Goal: Feedback & Contribution: Leave review/rating

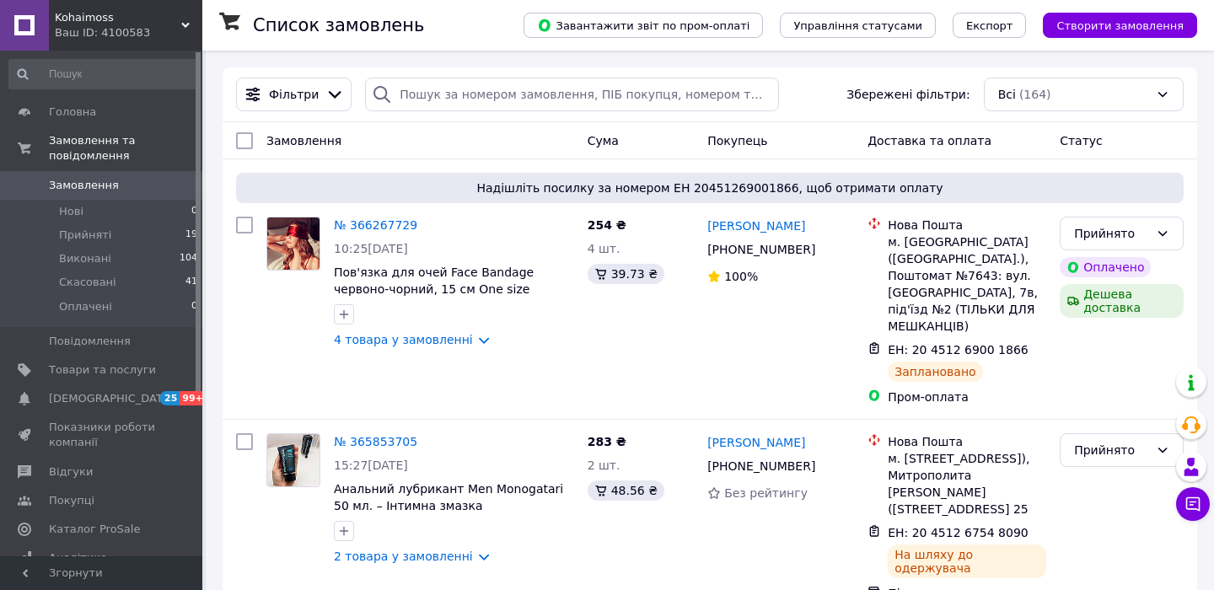
click at [110, 191] on span "Замовлення" at bounding box center [84, 185] width 70 height 15
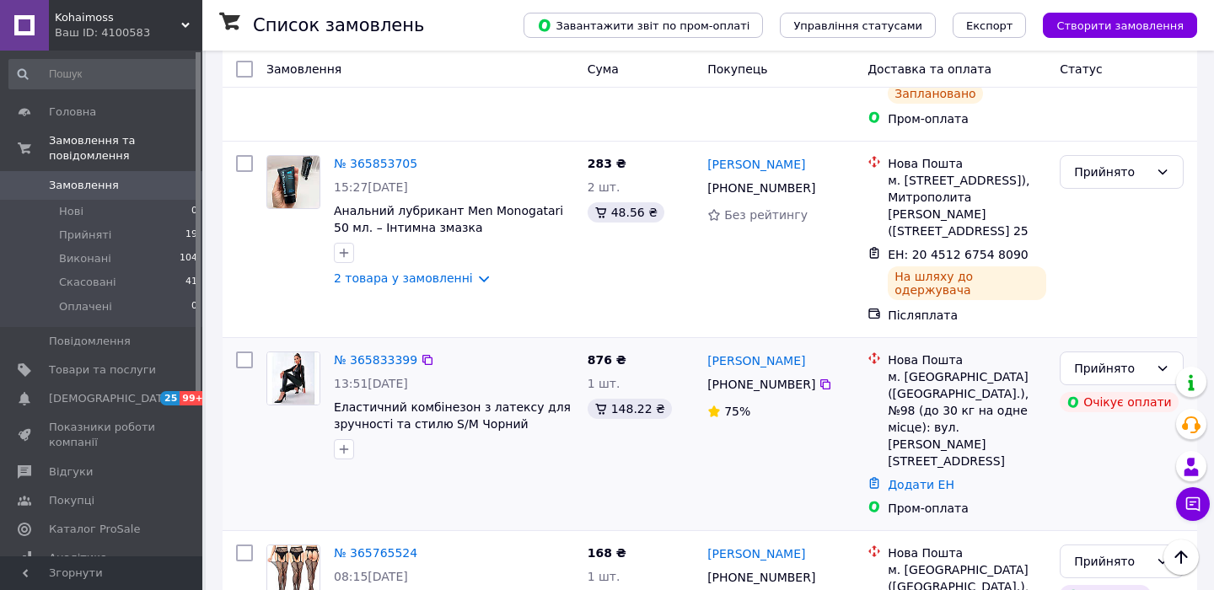
scroll to position [289, 0]
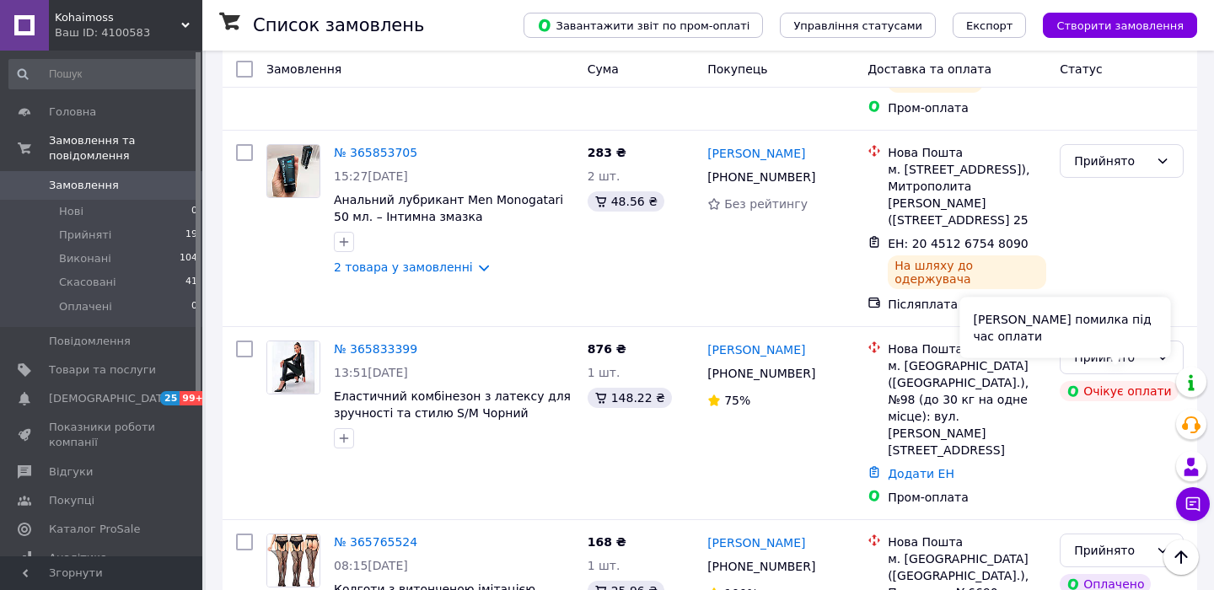
click at [1115, 345] on div "[PERSON_NAME] помилка під час оплати" at bounding box center [1065, 328] width 211 height 61
click at [1157, 344] on div "[PERSON_NAME] помилка під час оплати" at bounding box center [1065, 328] width 211 height 61
click at [1174, 341] on div "Прийнято" at bounding box center [1122, 358] width 124 height 34
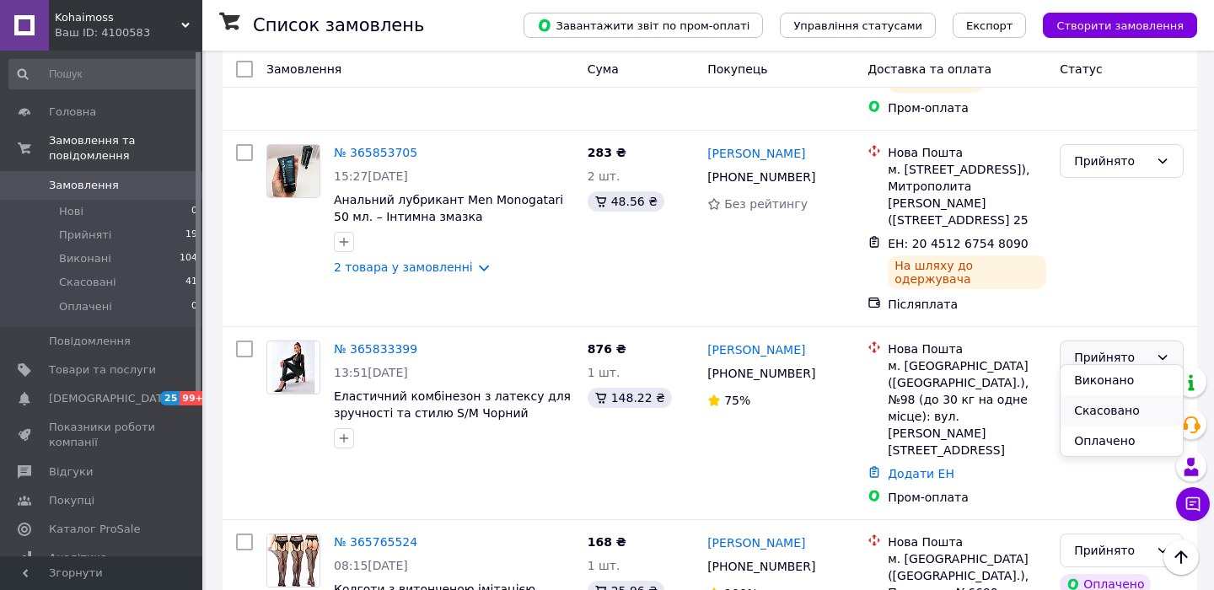
click at [1127, 409] on li "Скасовано" at bounding box center [1122, 410] width 122 height 30
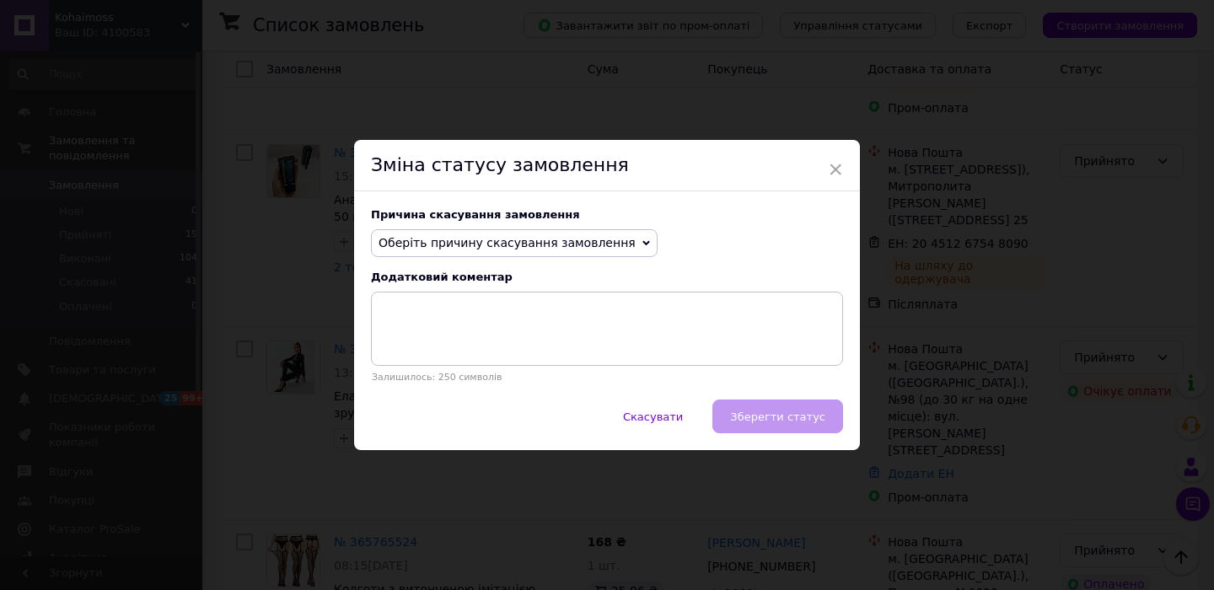
click at [530, 240] on span "Оберіть причину скасування замовлення" at bounding box center [507, 242] width 257 height 13
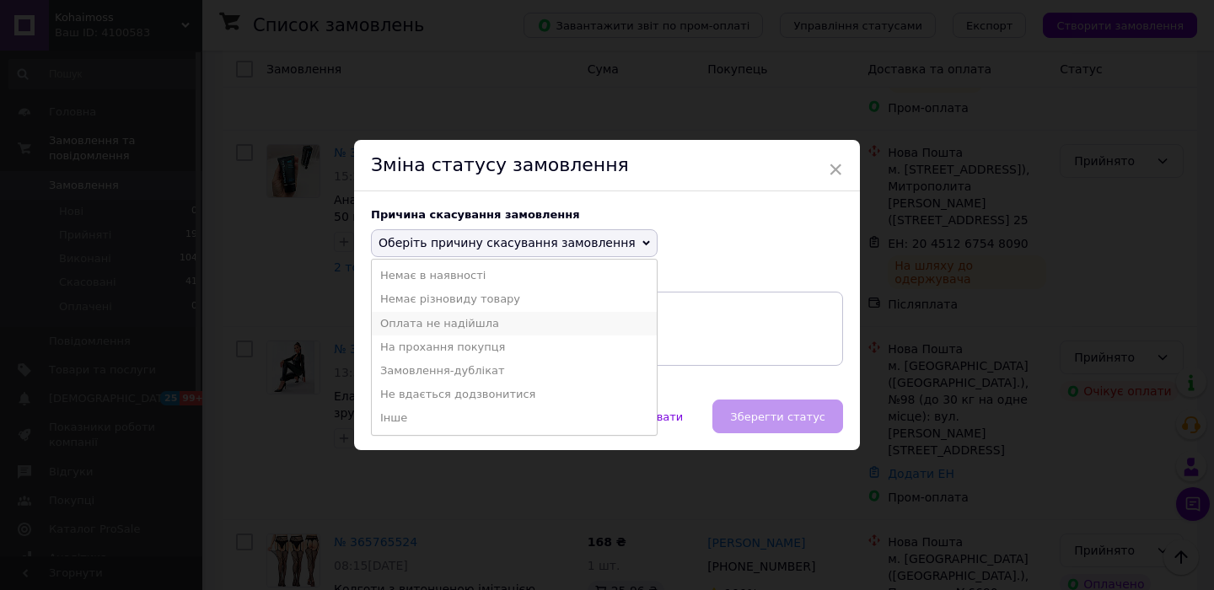
click at [464, 322] on li "Оплата не надійшла" at bounding box center [514, 324] width 285 height 24
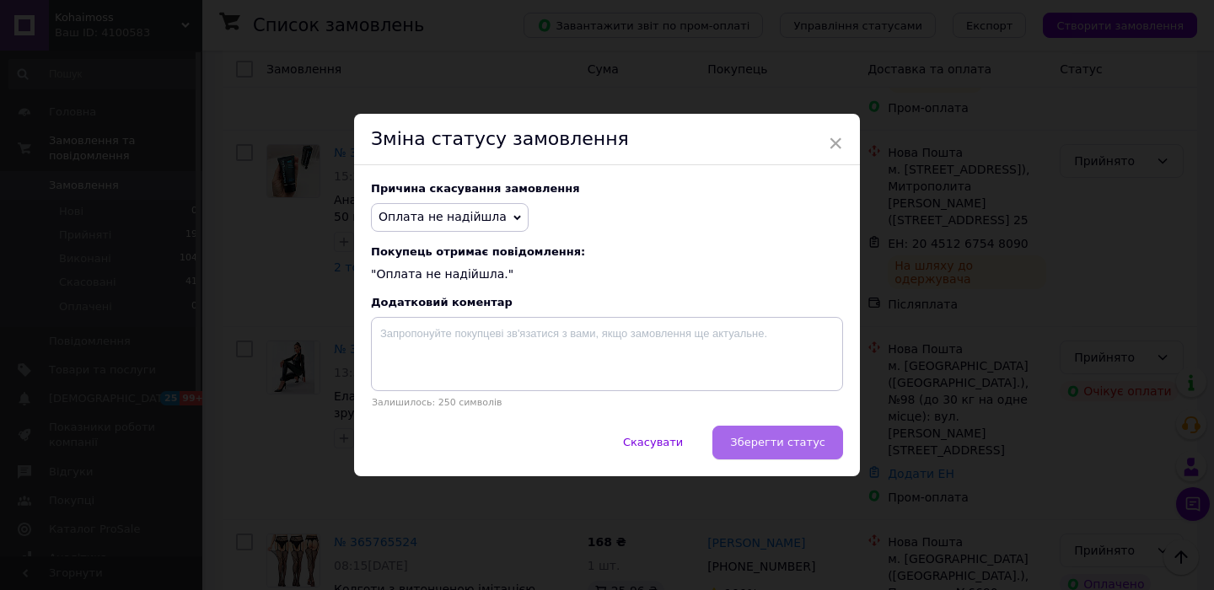
click at [803, 437] on span "Зберегти статус" at bounding box center [777, 442] width 95 height 13
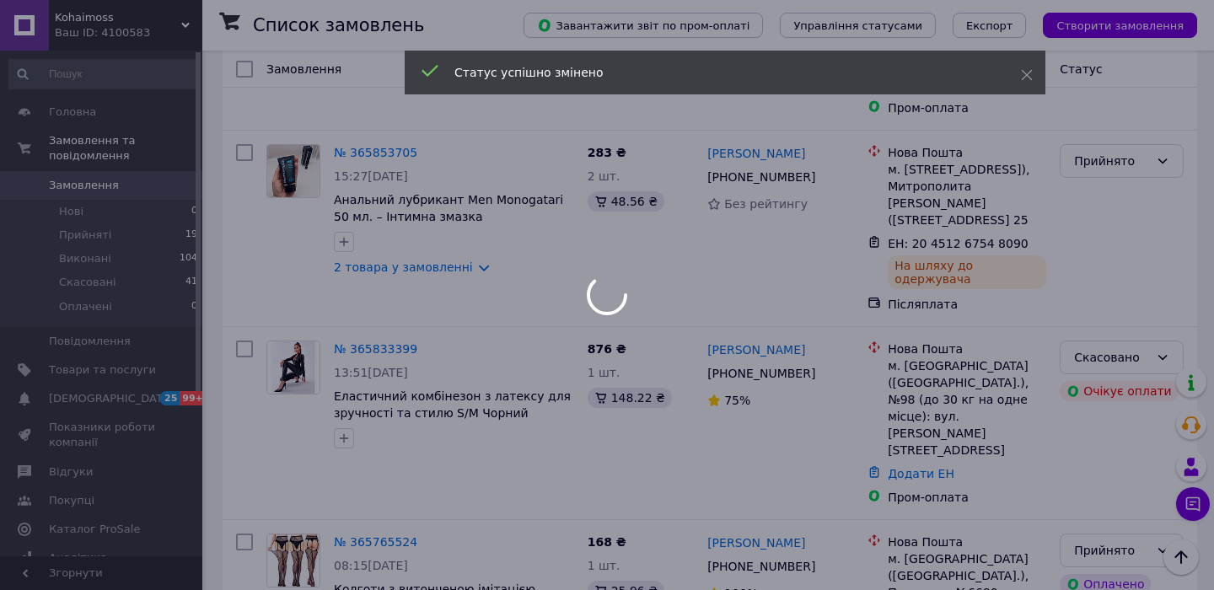
click at [769, 332] on div at bounding box center [607, 295] width 1214 height 590
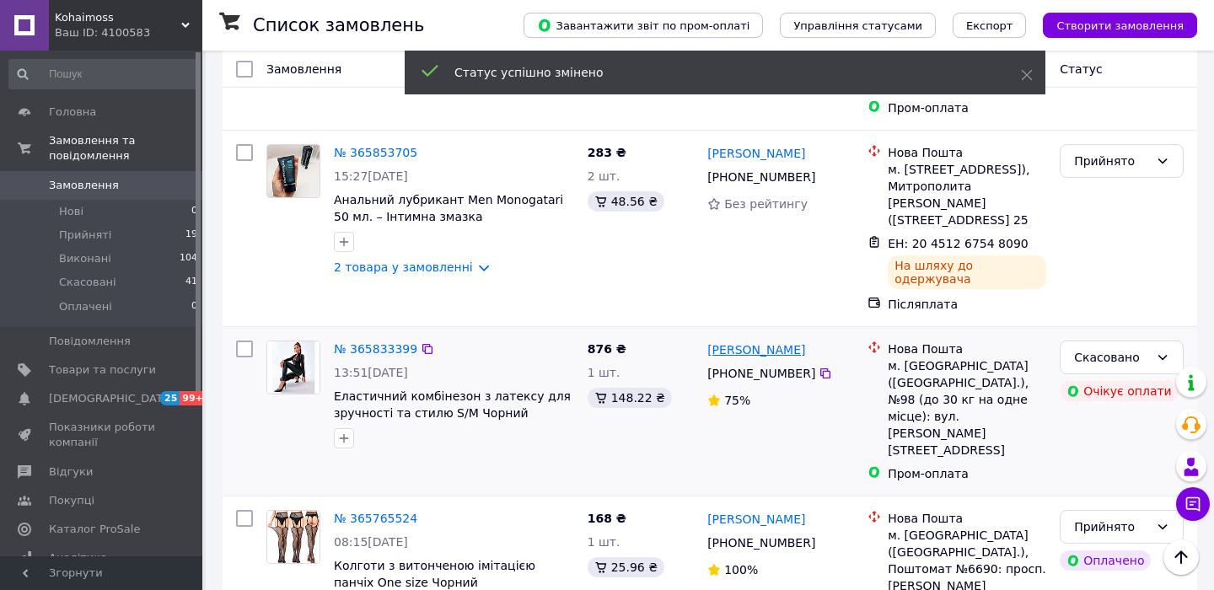
click at [742, 341] on link "[PERSON_NAME]" at bounding box center [756, 349] width 98 height 17
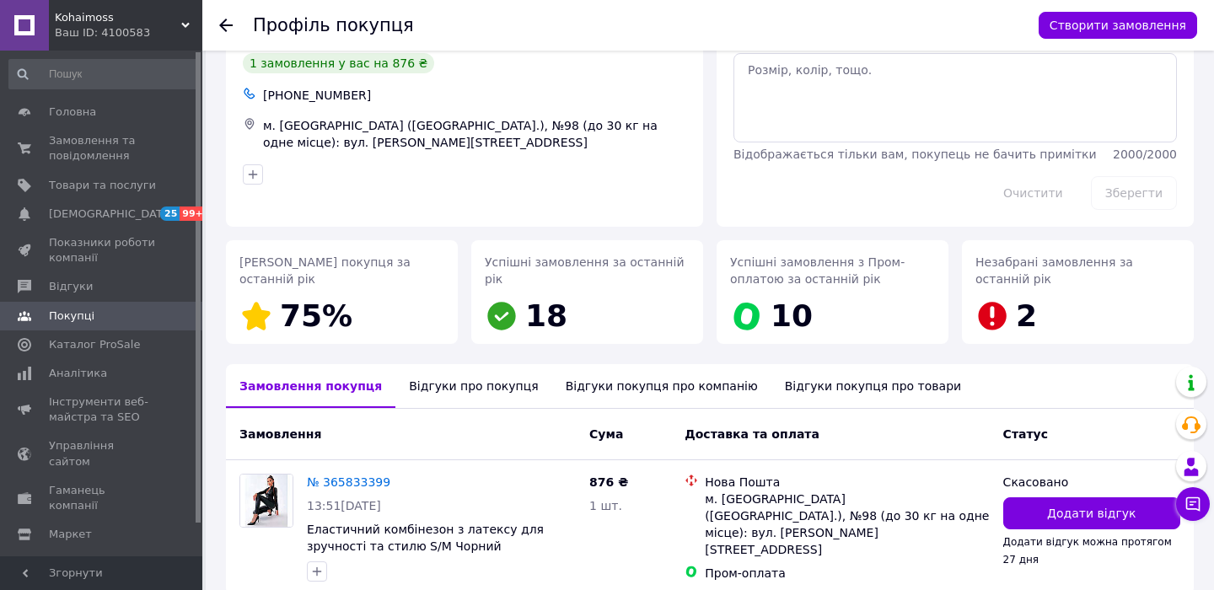
scroll to position [71, 0]
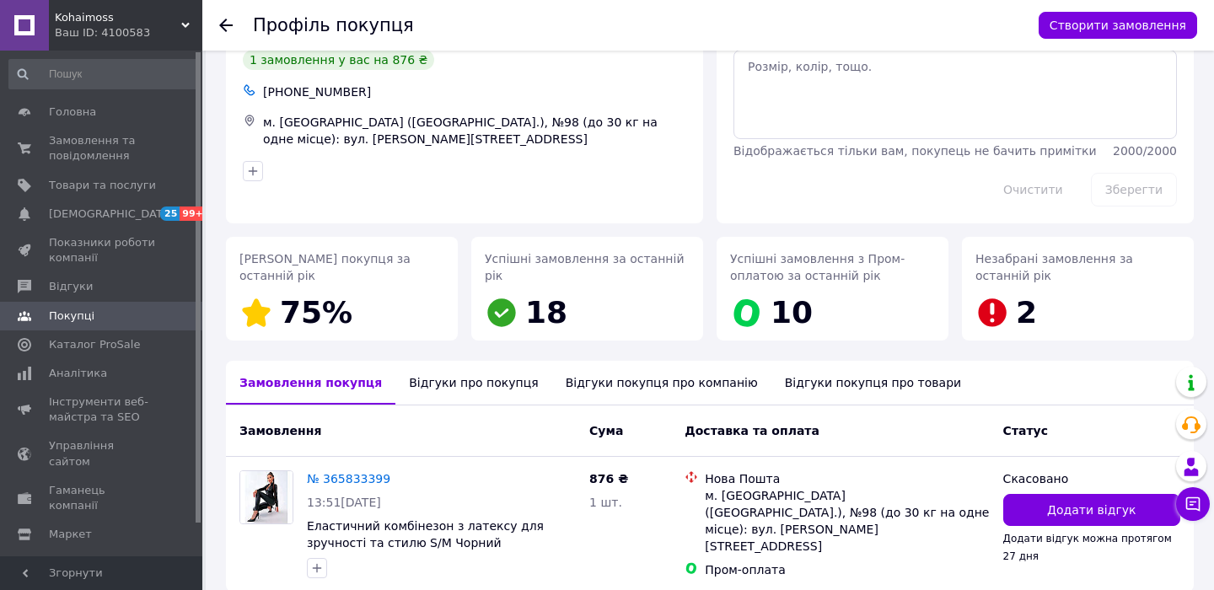
click at [455, 381] on div "Відгуки про покупця" at bounding box center [473, 383] width 156 height 44
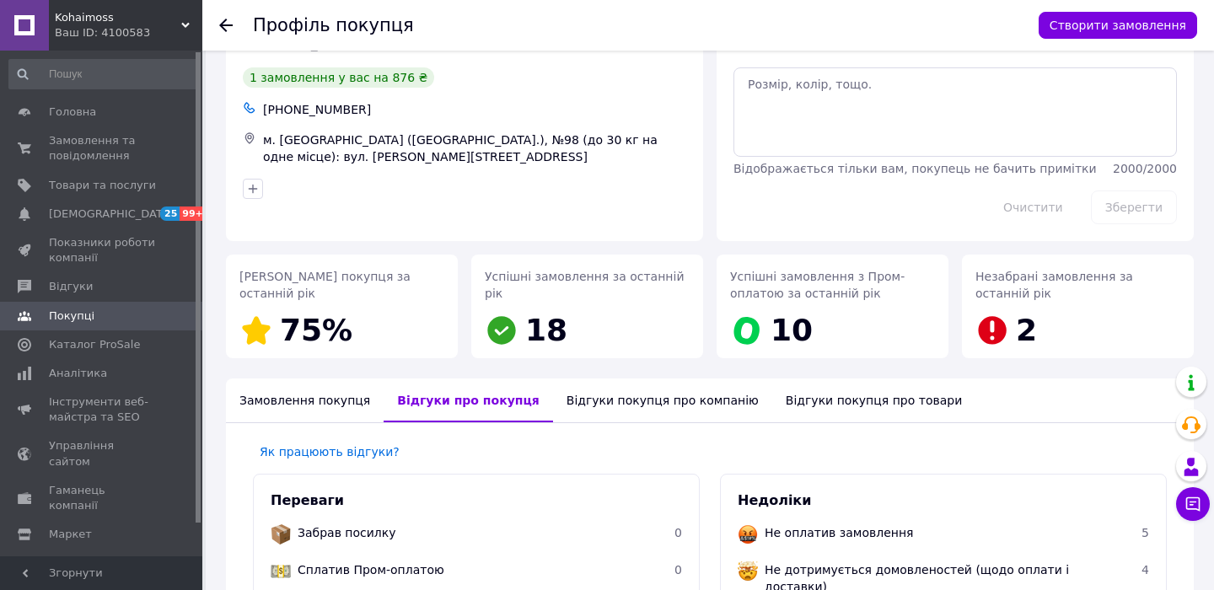
scroll to position [51, 0]
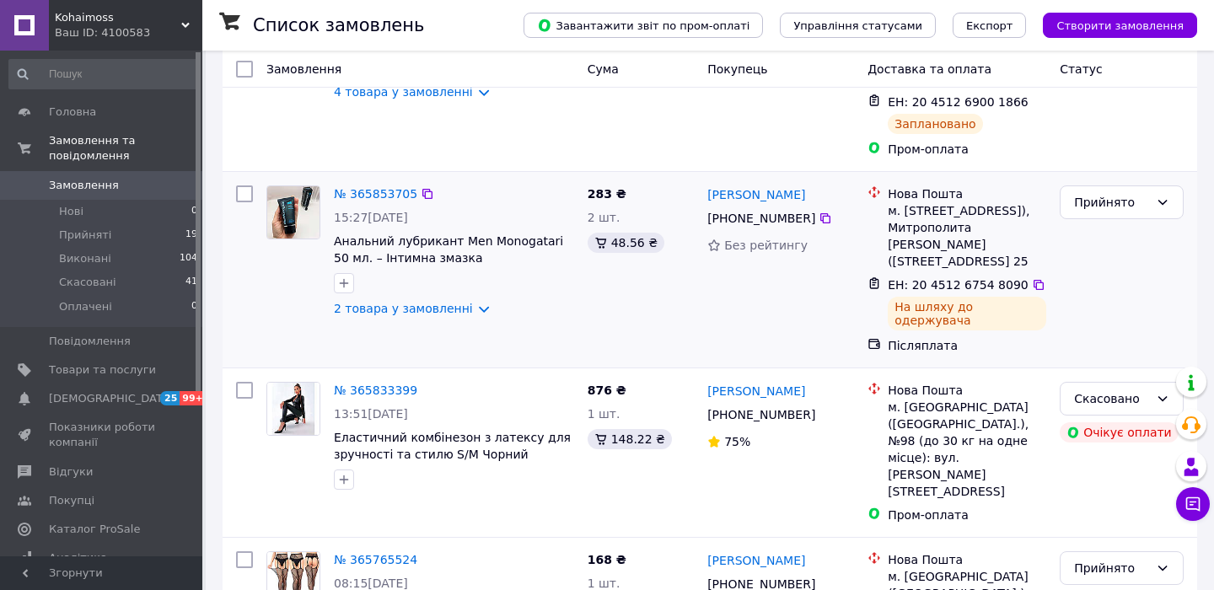
scroll to position [306, 0]
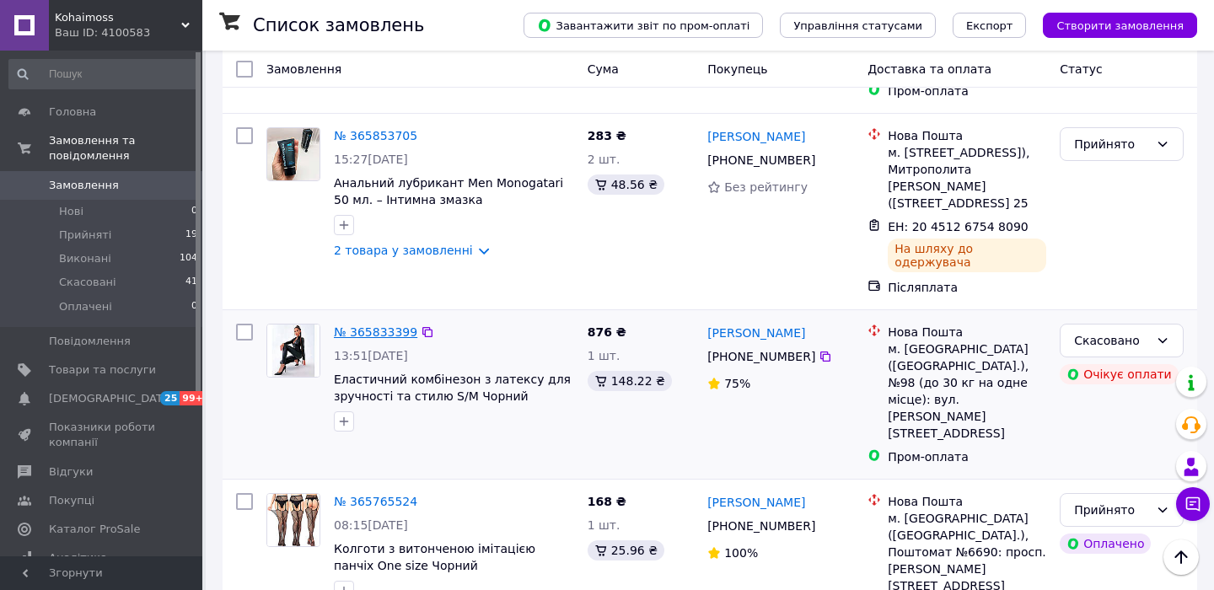
click at [353, 325] on link "№ 365833399" at bounding box center [375, 331] width 83 height 13
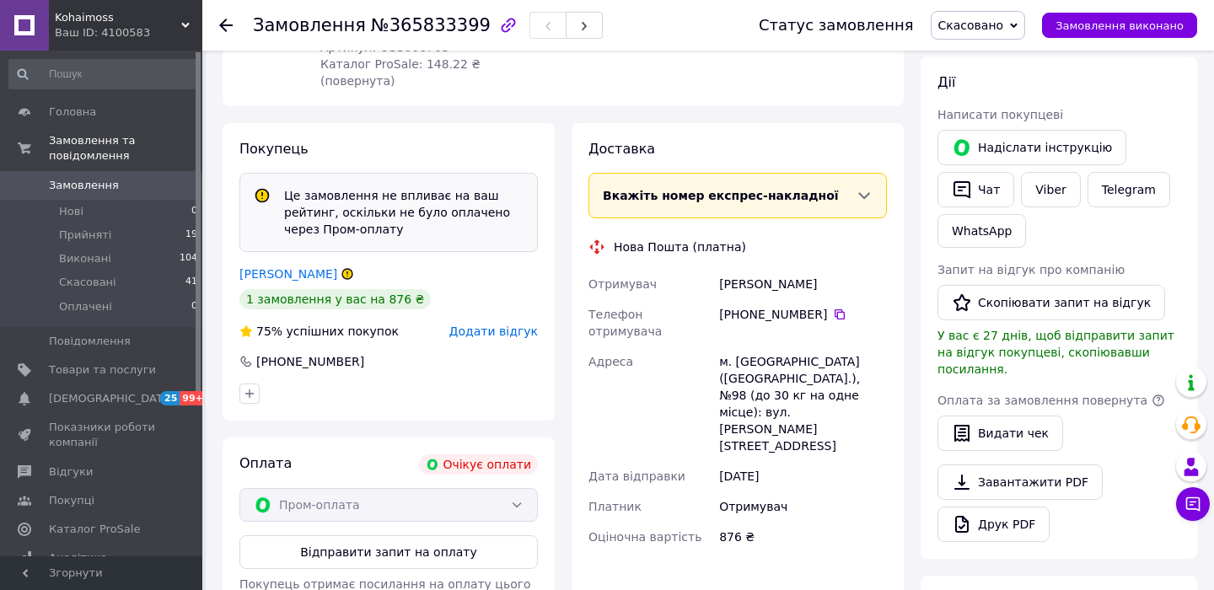
scroll to position [301, 0]
click at [490, 330] on span "Додати відгук" at bounding box center [493, 331] width 89 height 13
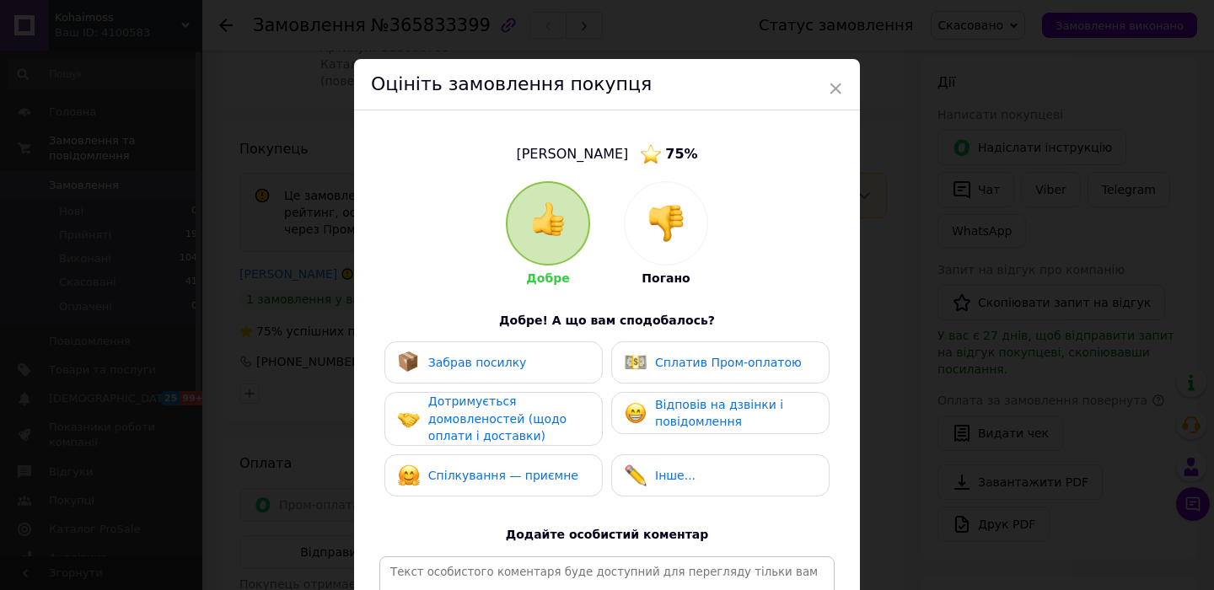
click at [676, 244] on div at bounding box center [666, 223] width 83 height 83
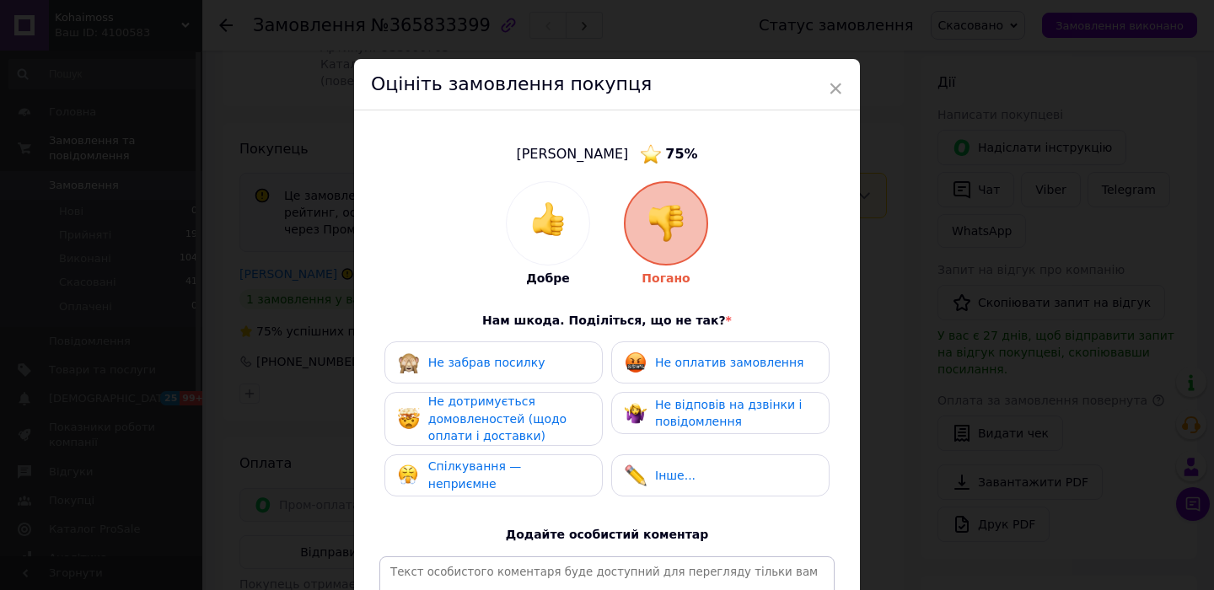
click at [725, 406] on span "Не відповів на дзвінки і повідомлення" at bounding box center [728, 413] width 147 height 31
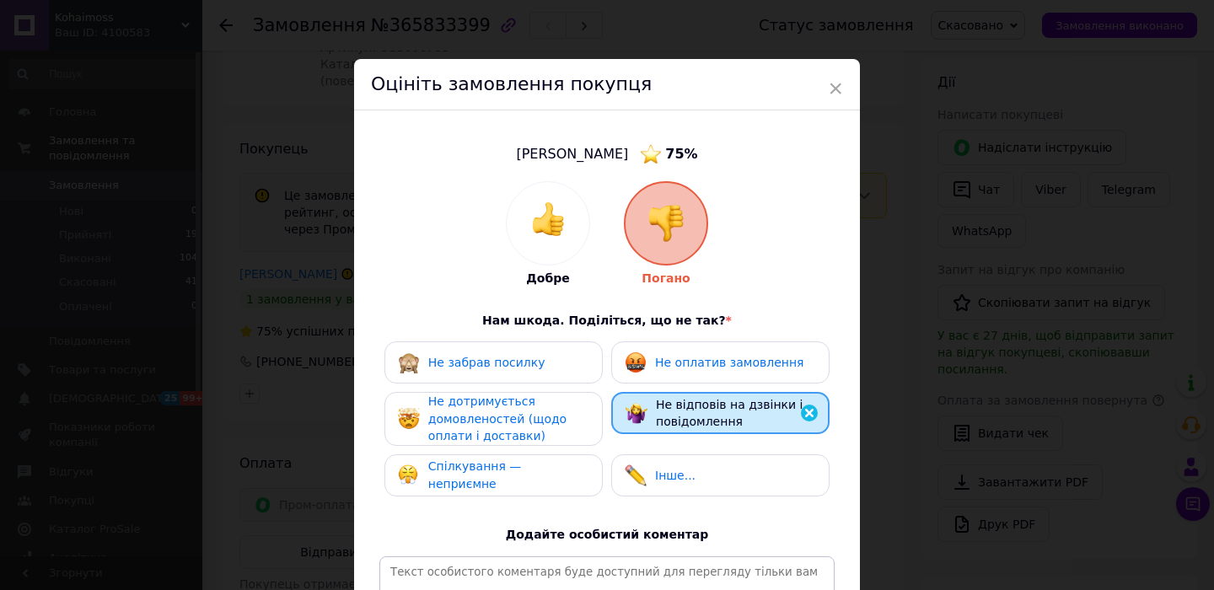
scroll to position [233, 0]
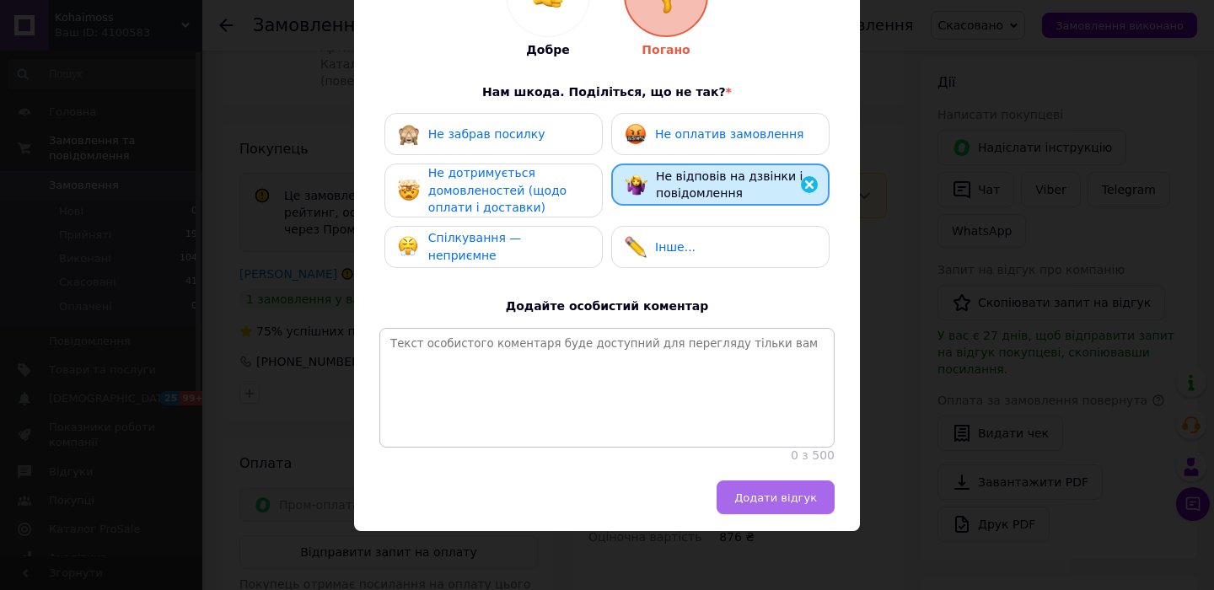
click at [782, 506] on button "Додати відгук" at bounding box center [776, 498] width 118 height 34
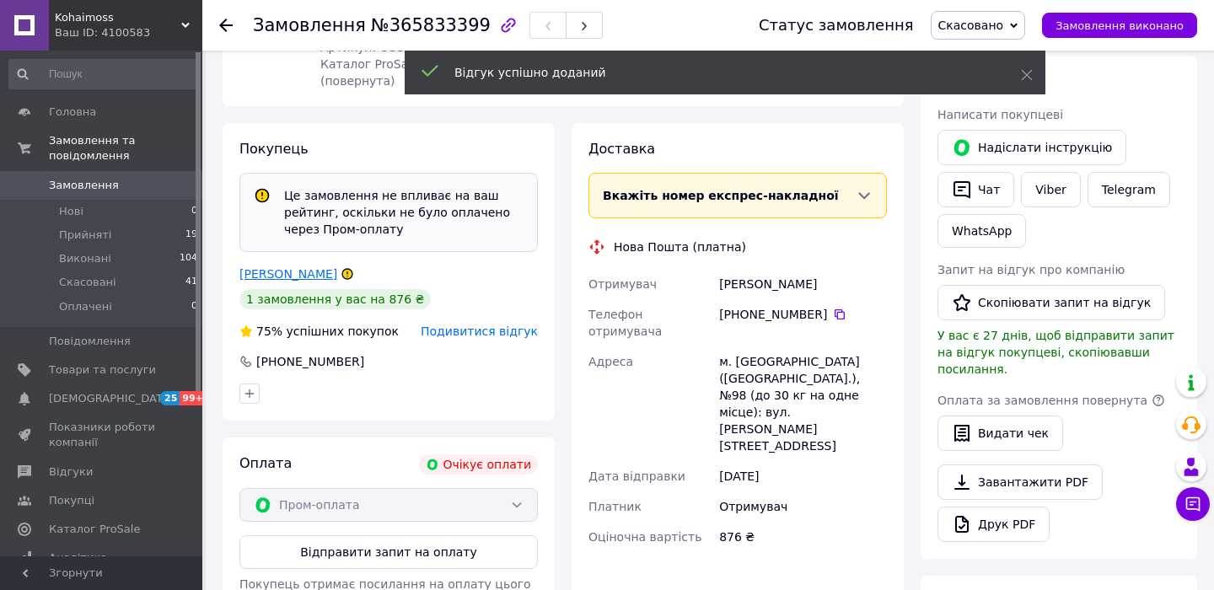
click at [324, 276] on link "[PERSON_NAME]" at bounding box center [288, 273] width 98 height 13
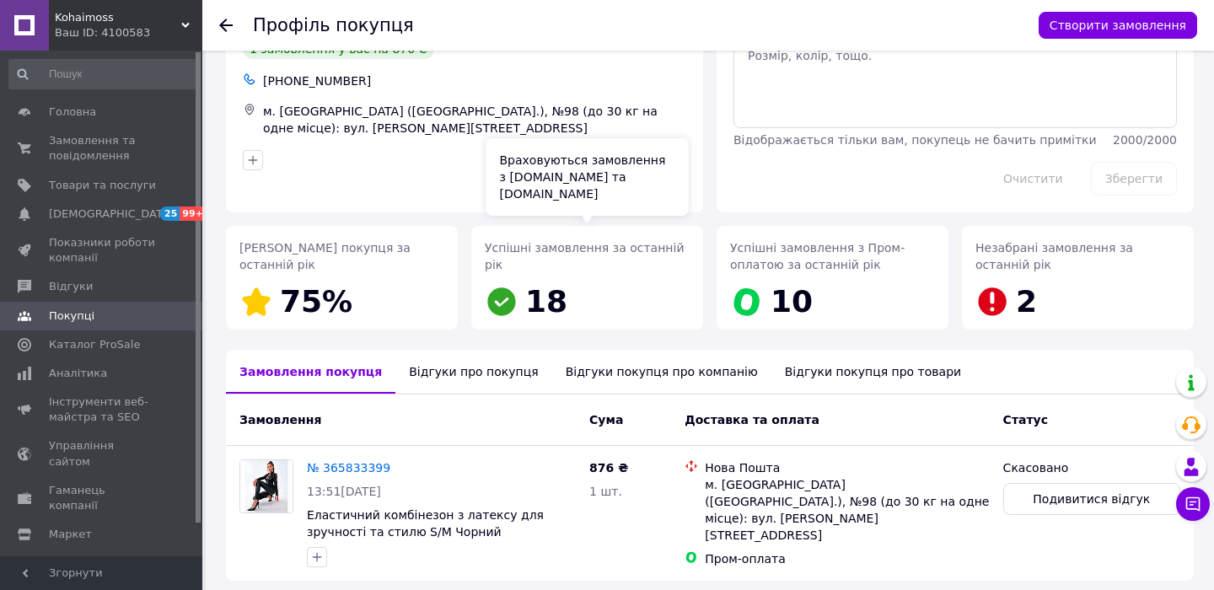
scroll to position [147, 0]
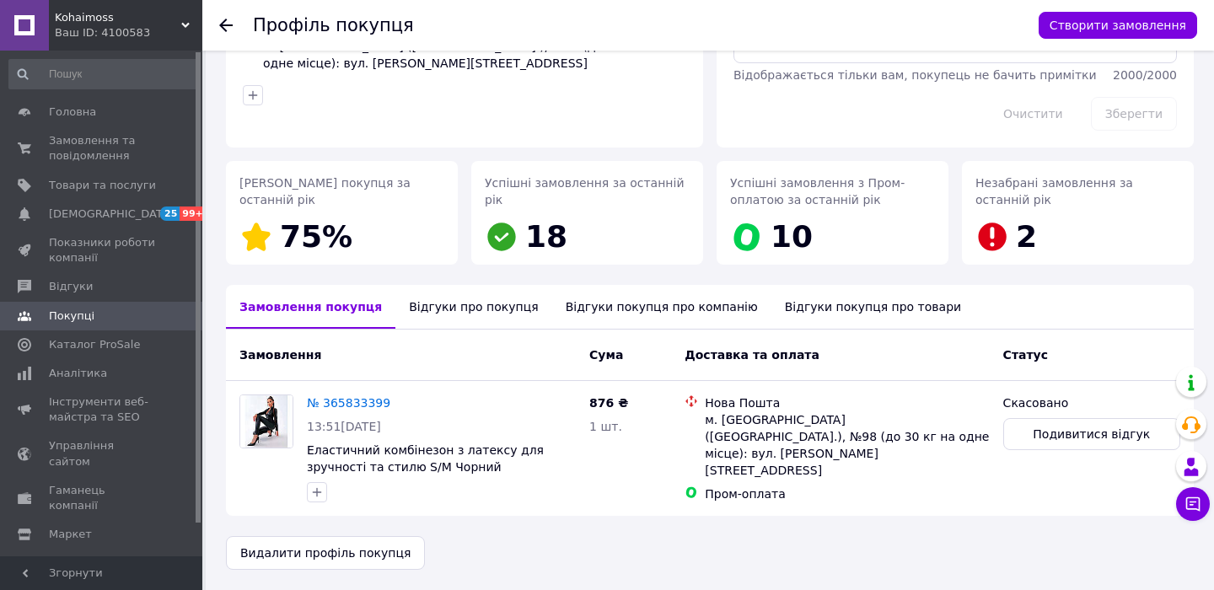
click at [447, 309] on div "Відгуки про покупця" at bounding box center [473, 307] width 156 height 44
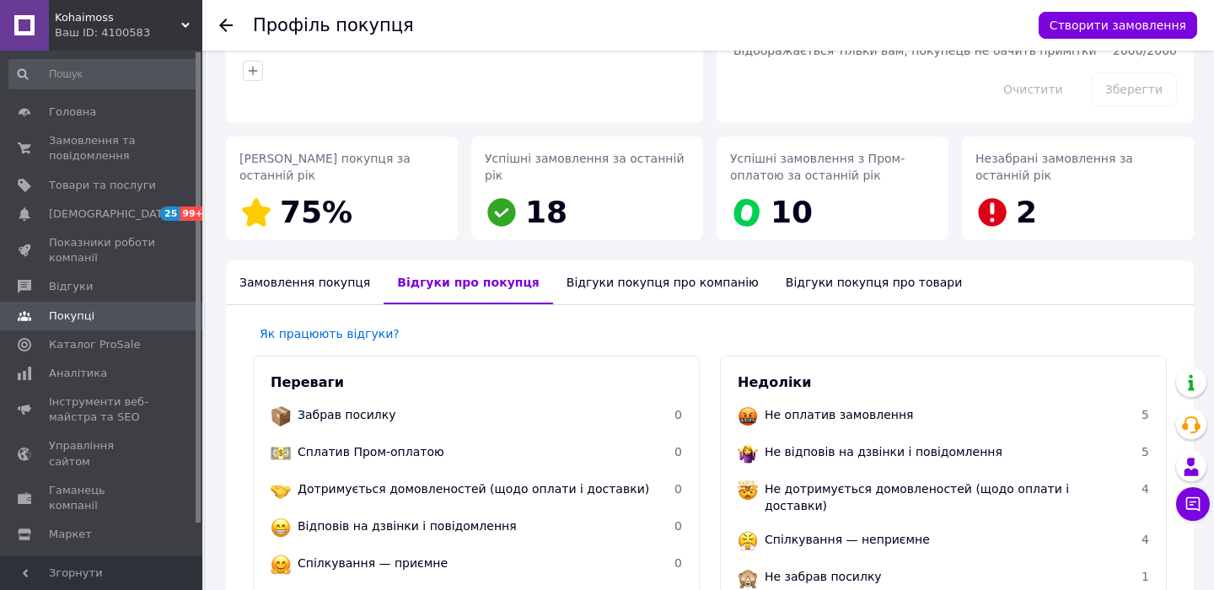
scroll to position [0, 0]
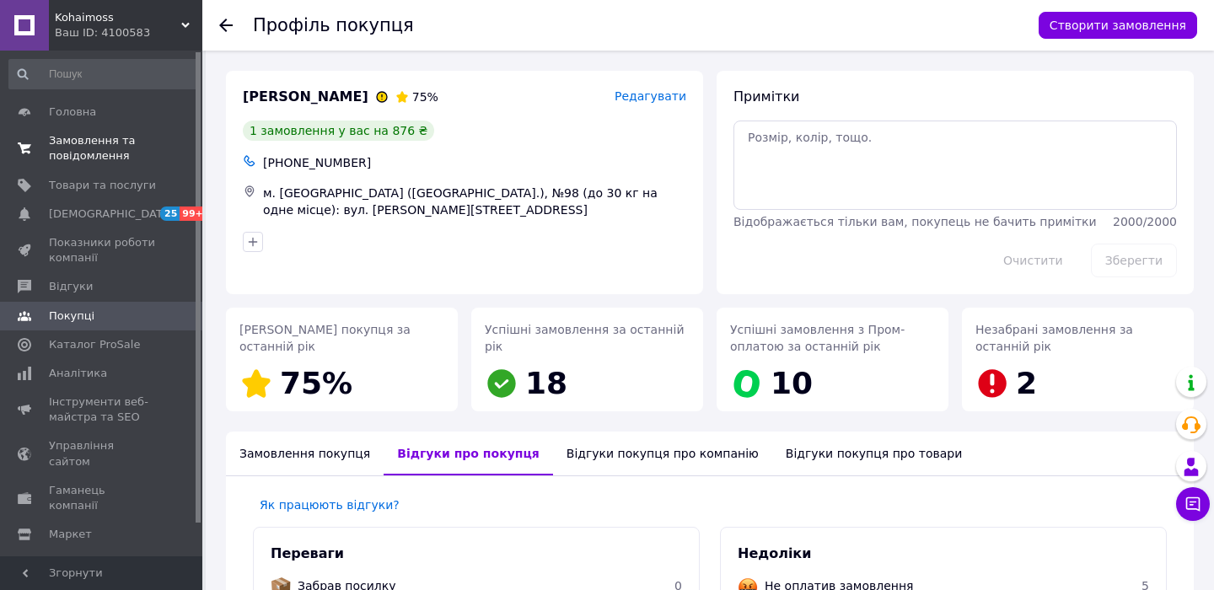
click at [94, 141] on span "Замовлення та повідомлення" at bounding box center [102, 148] width 107 height 30
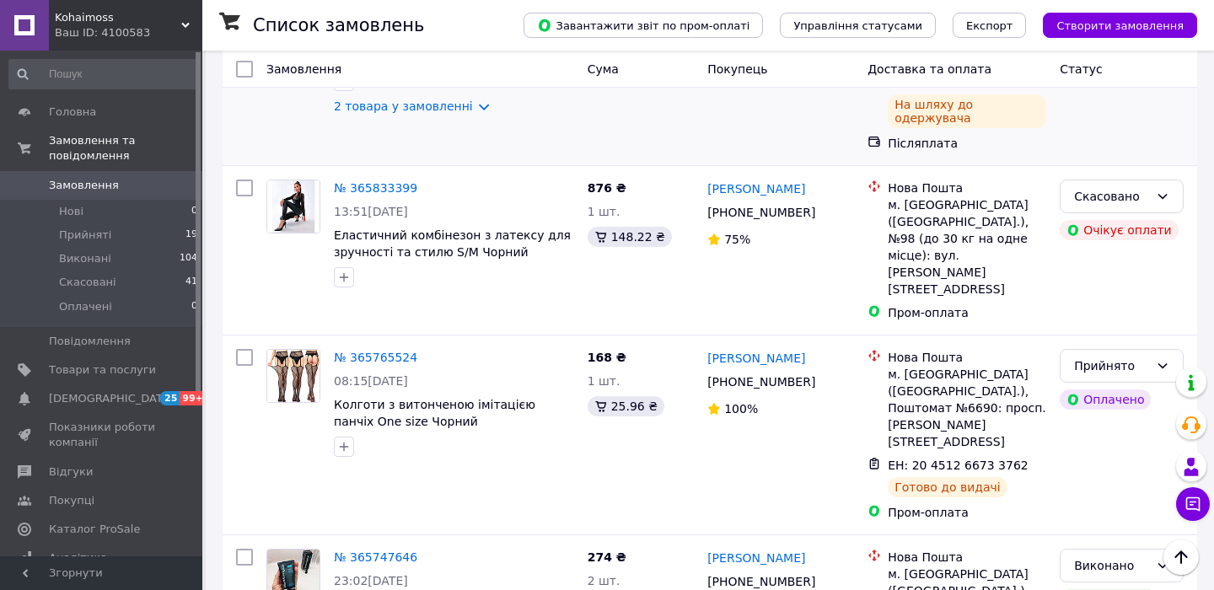
scroll to position [460, 0]
